Goal: Information Seeking & Learning: Learn about a topic

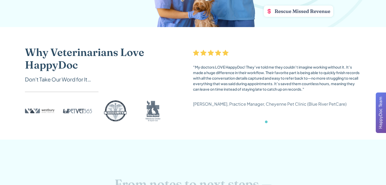
scroll to position [188, 0]
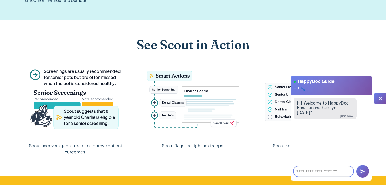
scroll to position [607, 0]
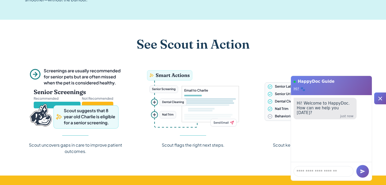
click at [379, 97] on icon at bounding box center [381, 99] width 4 height 4
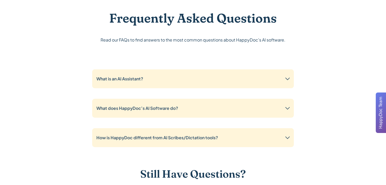
scroll to position [1266, 0]
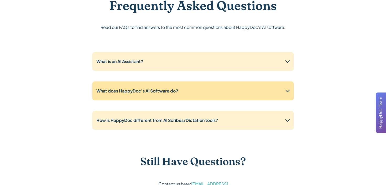
click at [231, 92] on div "What does HappyDoc’s AI Software do?" at bounding box center [193, 91] width 202 height 19
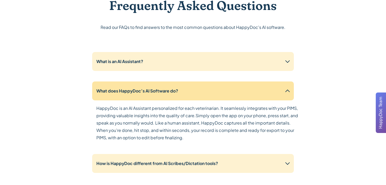
click at [226, 98] on div "What does HappyDoc’s AI Software do?" at bounding box center [193, 91] width 202 height 19
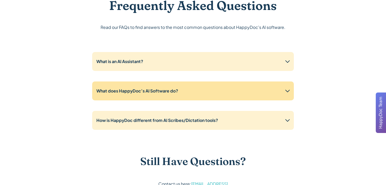
click at [216, 87] on div "What does HappyDoc’s AI Software do?" at bounding box center [193, 91] width 202 height 19
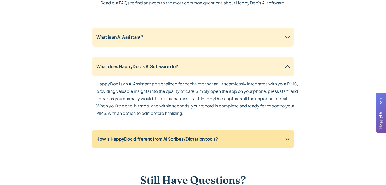
click at [227, 138] on div "How is HappyDoc different from AI Scribes/Dictation tools?" at bounding box center [193, 139] width 202 height 19
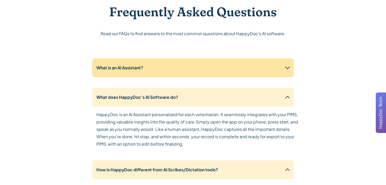
scroll to position [1254, 0]
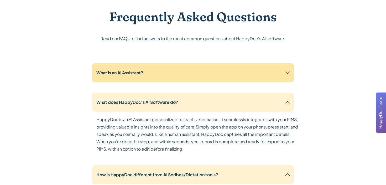
click at [237, 78] on div "What is an AI Assistant?" at bounding box center [193, 72] width 202 height 19
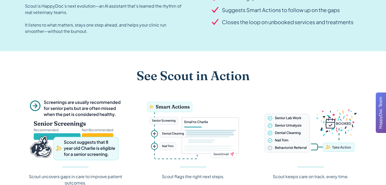
scroll to position [574, 0]
